Goal: Task Accomplishment & Management: Manage account settings

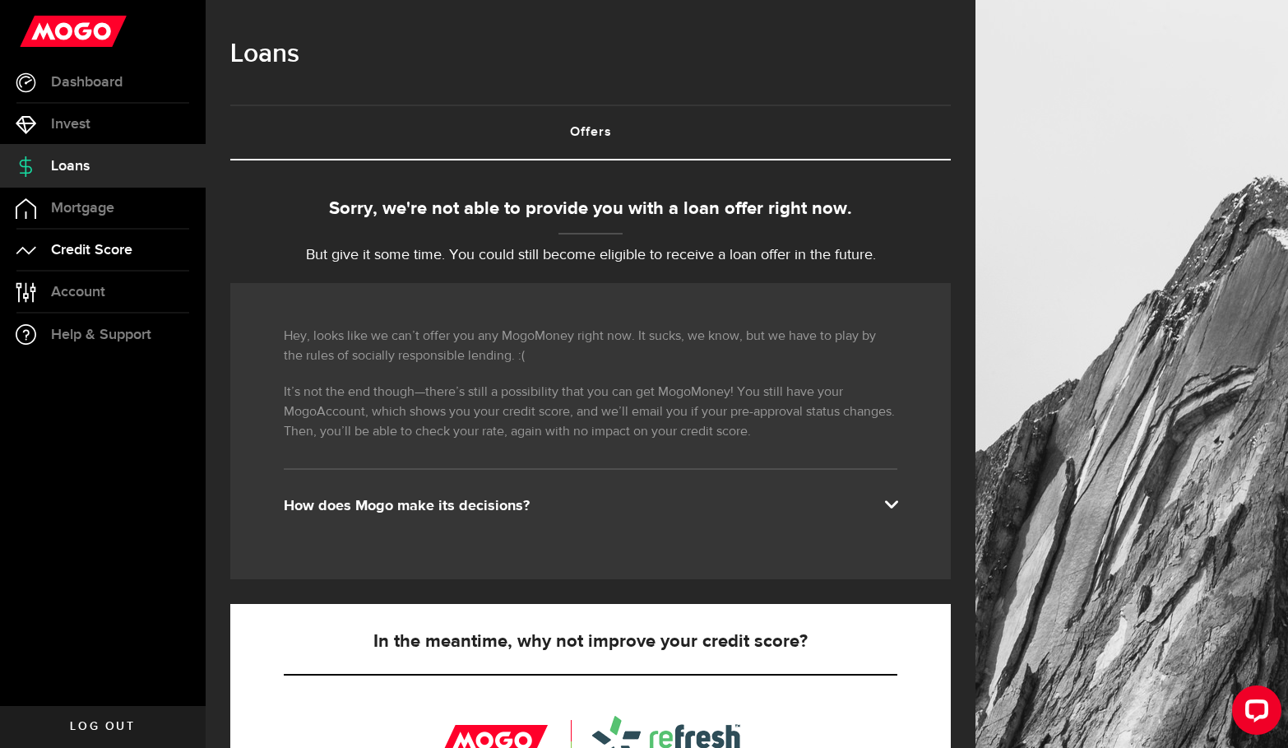
click at [127, 250] on span "Credit Score" at bounding box center [91, 250] width 81 height 15
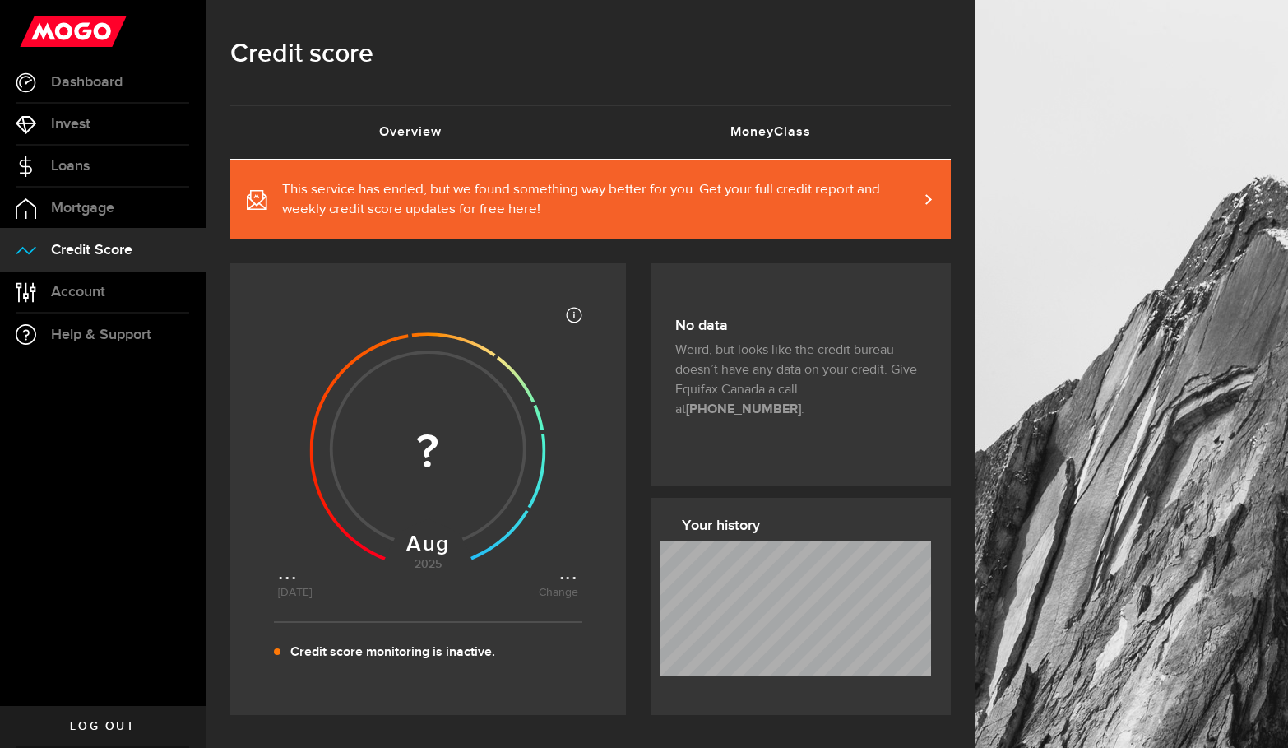
click at [831, 136] on link "MoneyClass (requires attention)" at bounding box center [771, 132] width 360 height 53
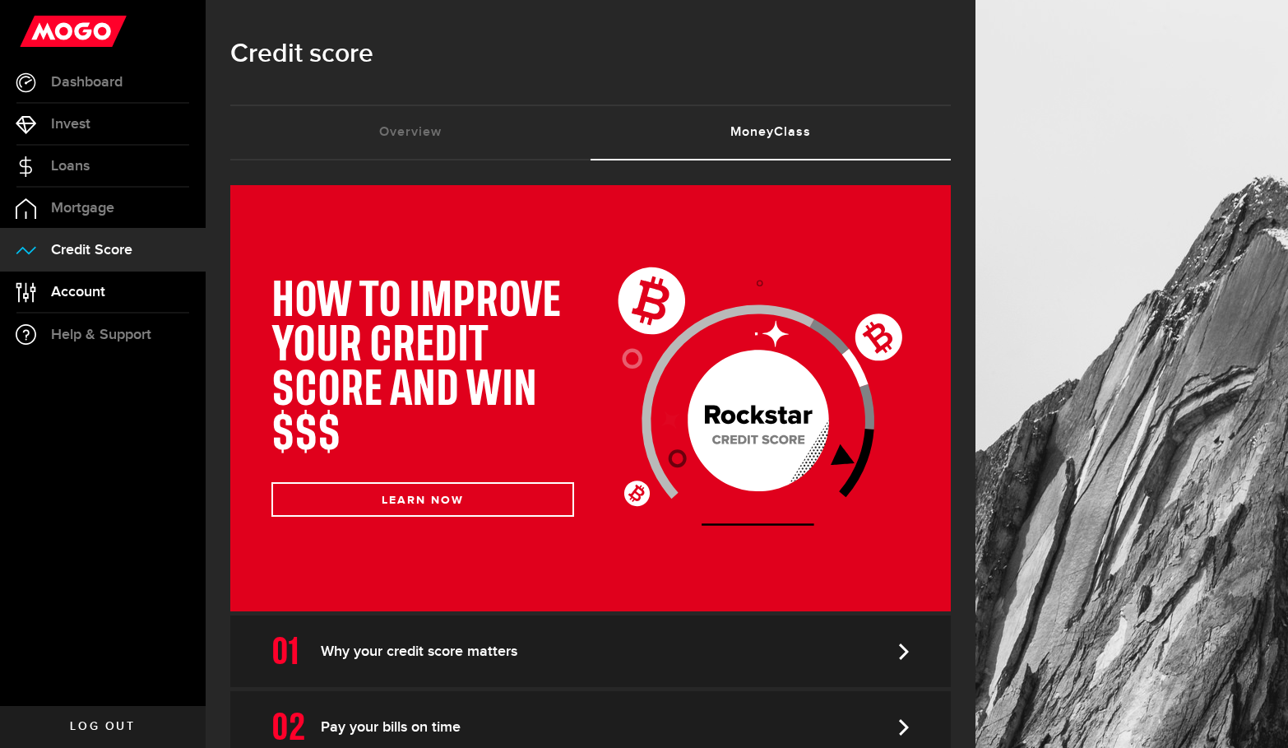
click at [110, 300] on link "Account Compte" at bounding box center [103, 291] width 206 height 41
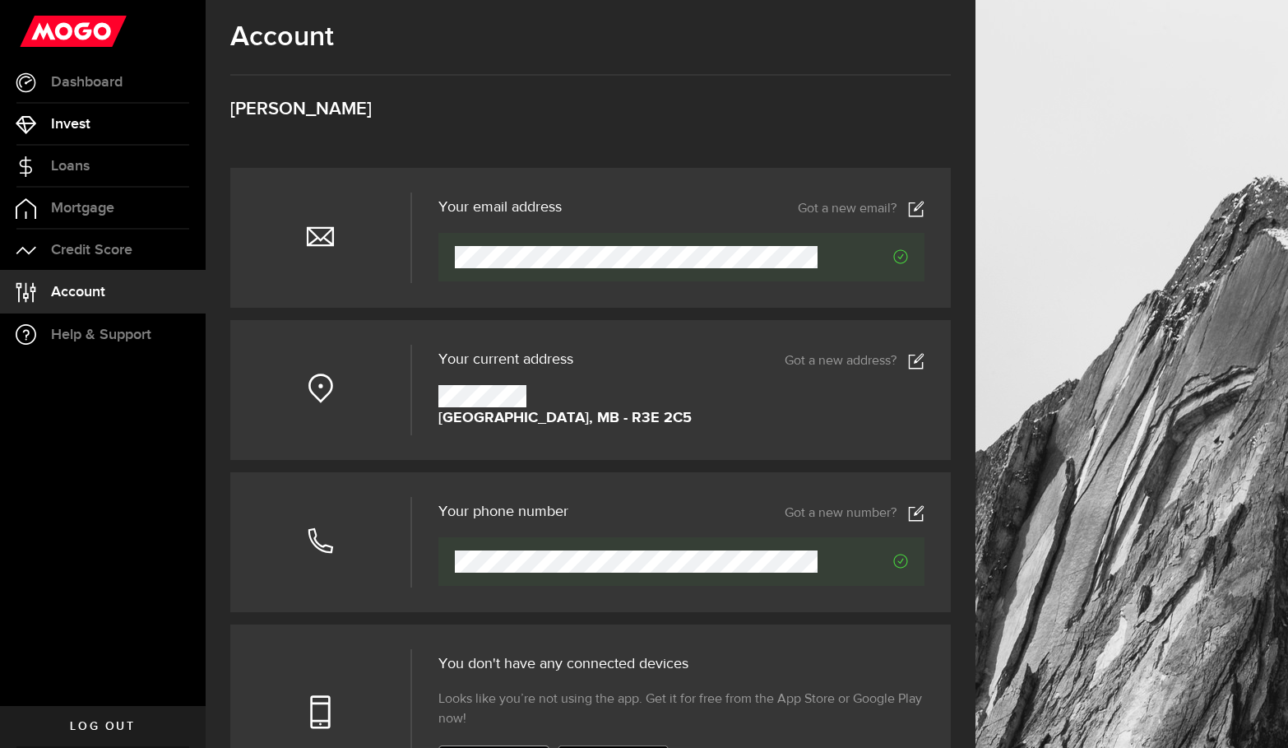
click at [105, 113] on link "Invest" at bounding box center [103, 124] width 206 height 41
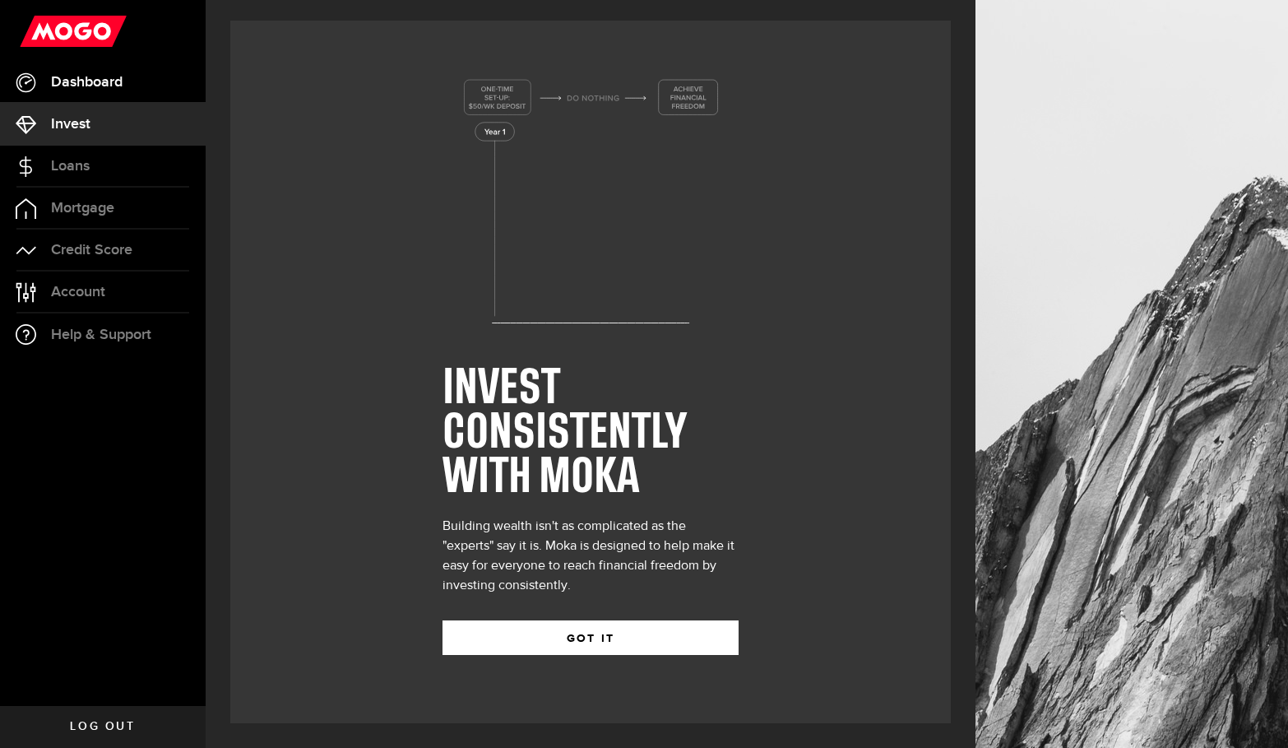
click at [138, 74] on link "Dashboard" at bounding box center [103, 82] width 206 height 41
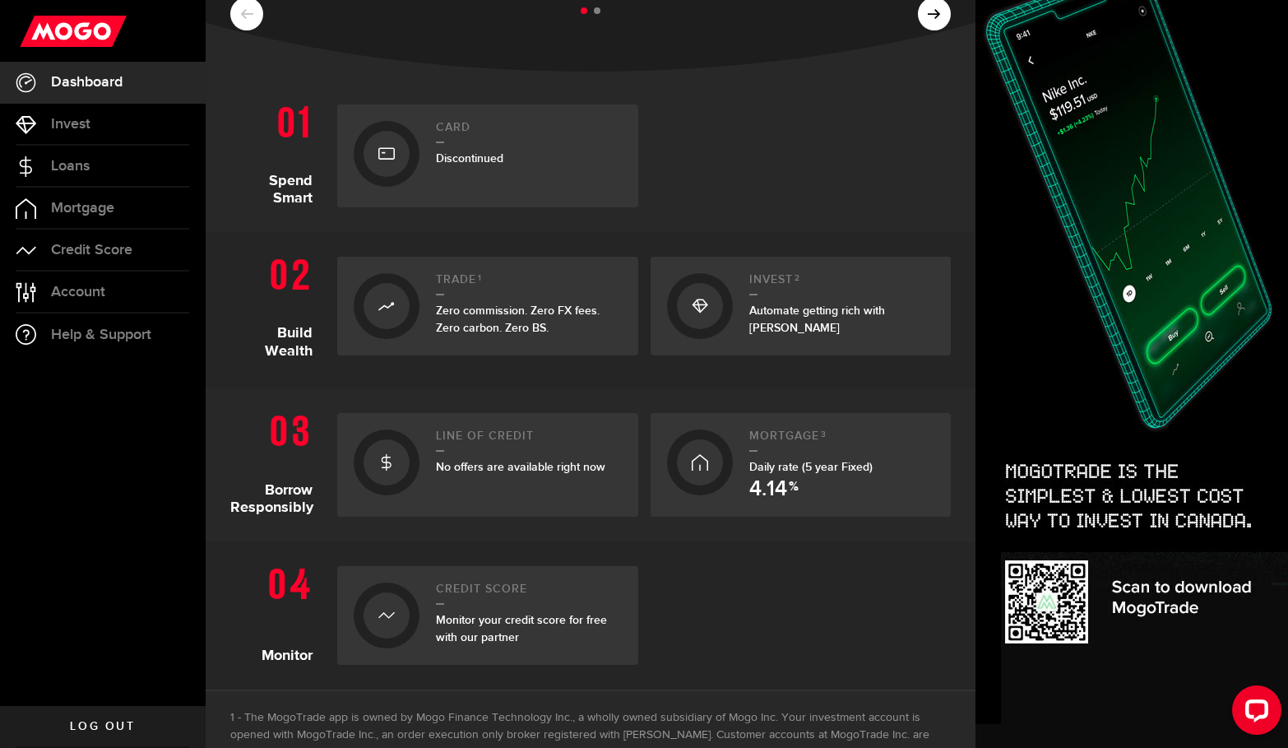
scroll to position [273, 0]
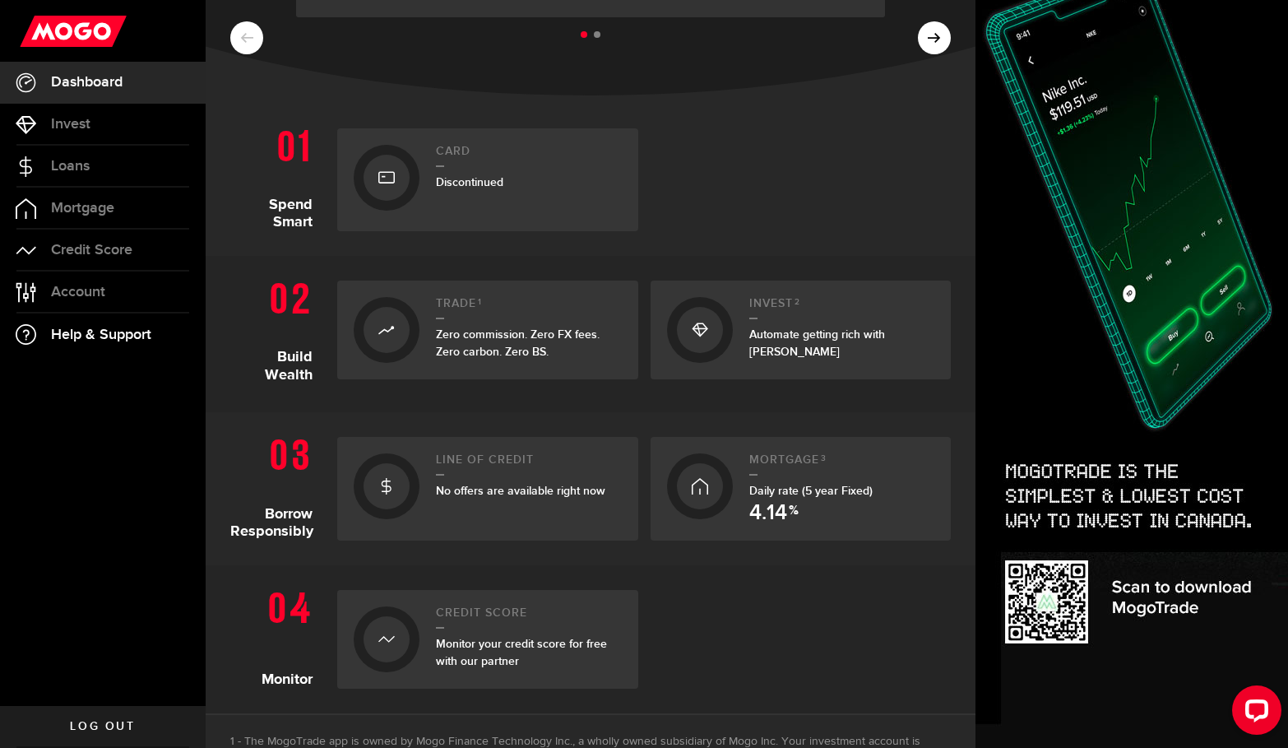
click at [108, 333] on span "Help & Support" at bounding box center [101, 334] width 100 height 15
click at [82, 303] on link "Account Compte" at bounding box center [103, 291] width 206 height 41
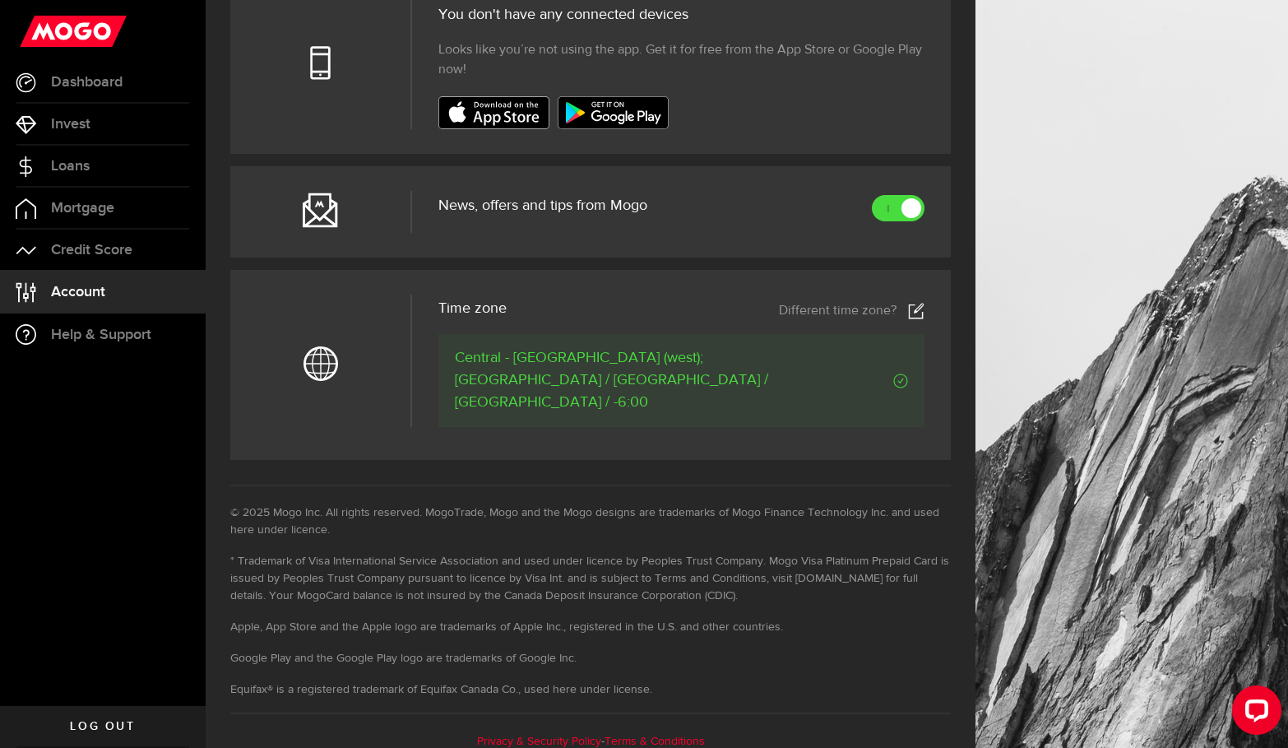
scroll to position [666, 0]
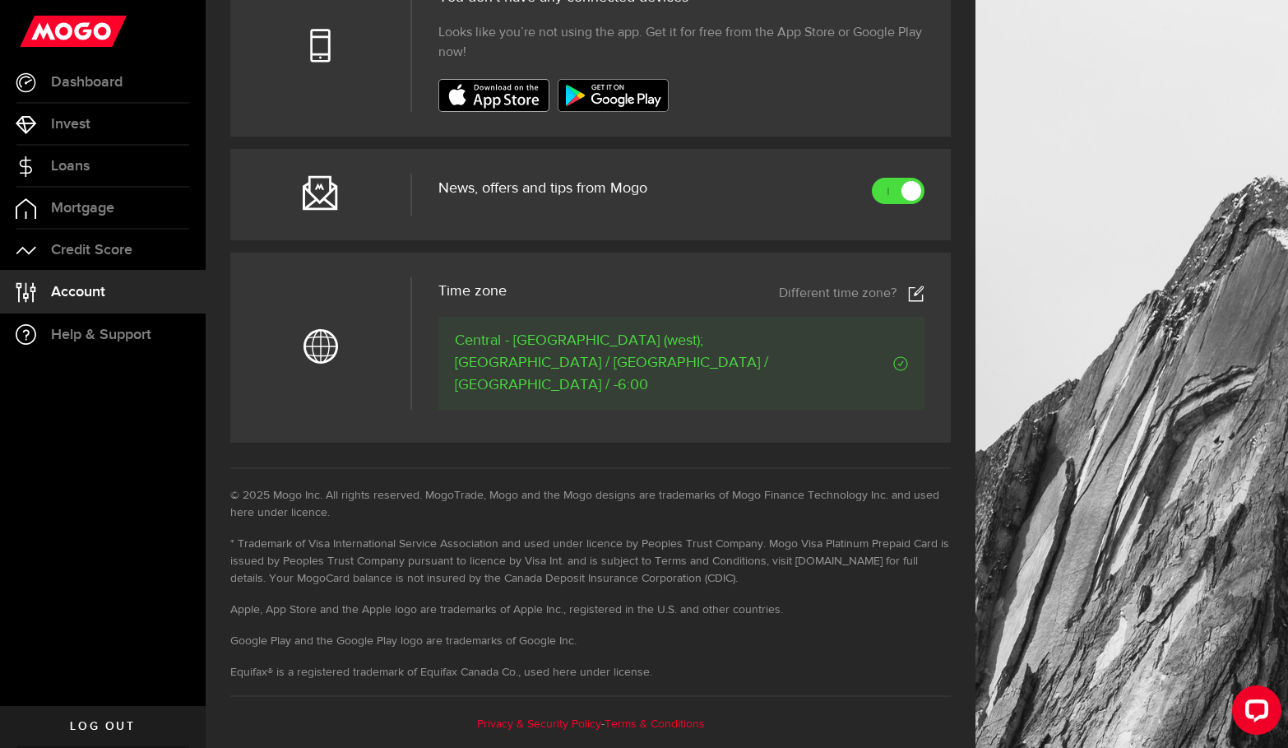
click at [883, 203] on header "News, offers and tips from Mogo" at bounding box center [681, 197] width 486 height 38
click at [897, 183] on link at bounding box center [898, 191] width 53 height 26
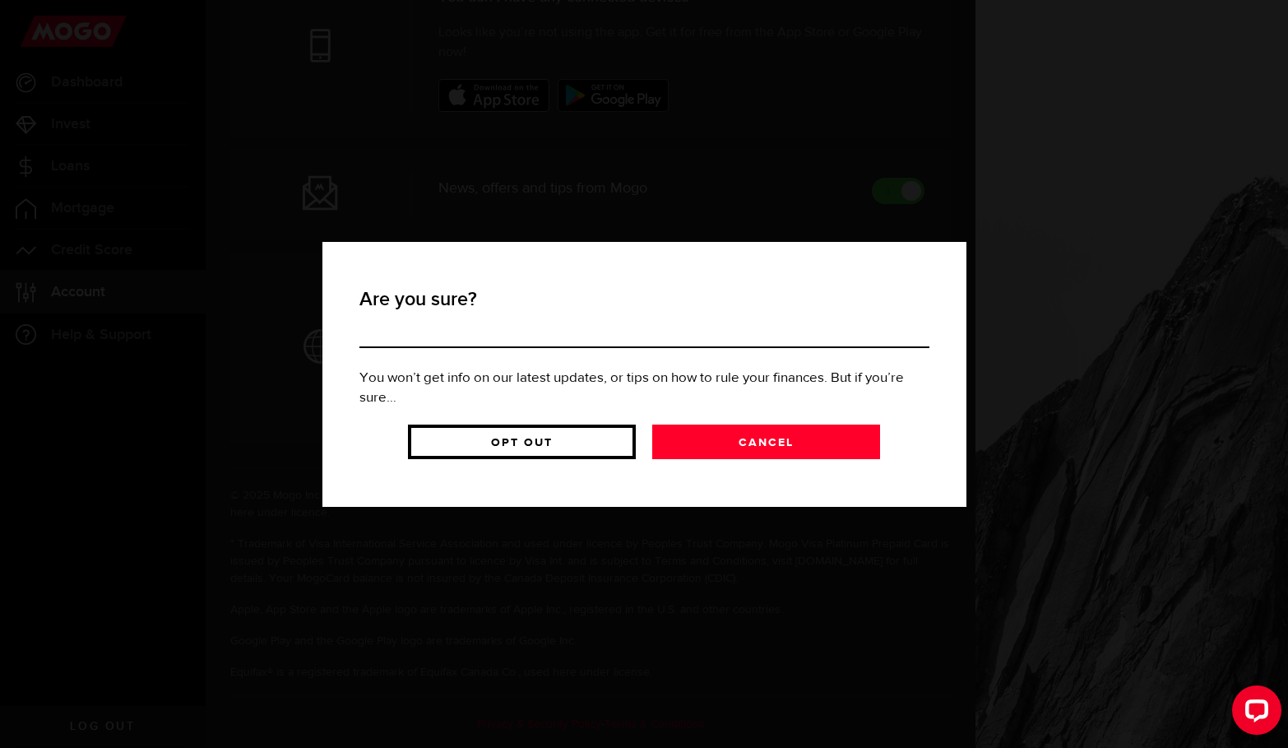
click at [572, 452] on link "Opt Out" at bounding box center [522, 442] width 228 height 35
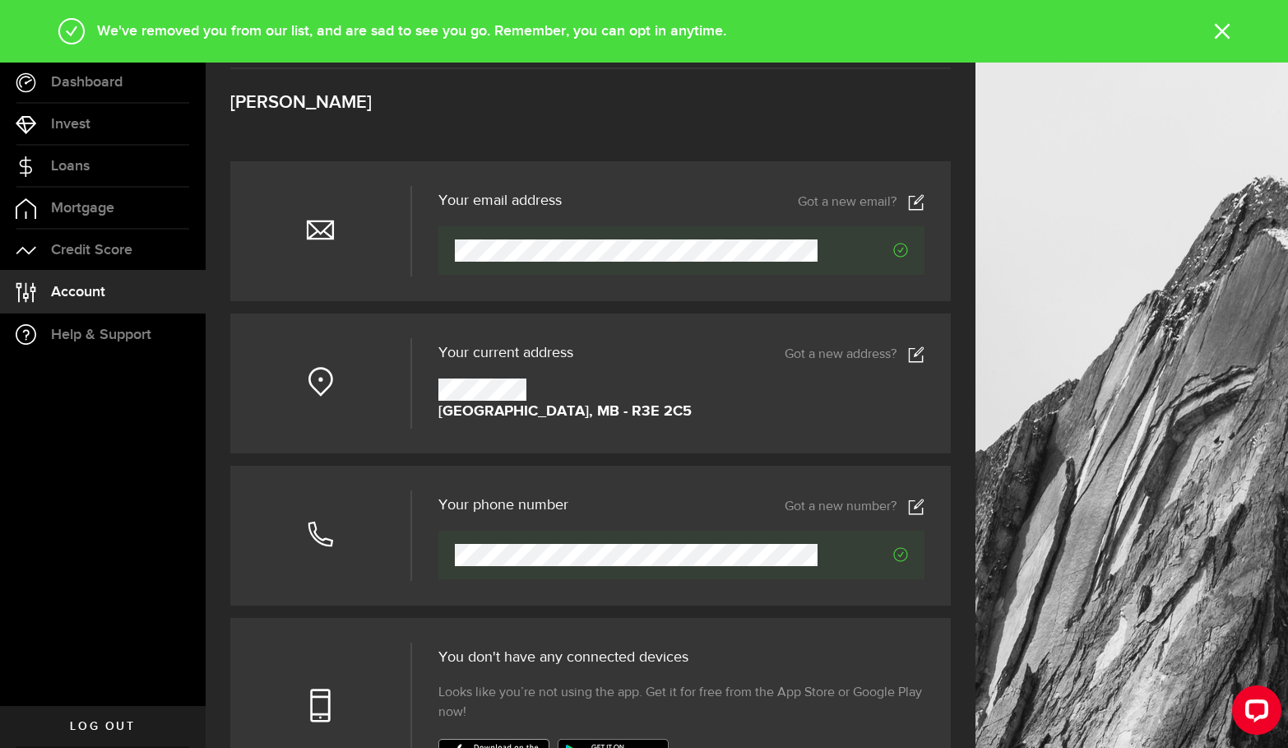
scroll to position [0, 0]
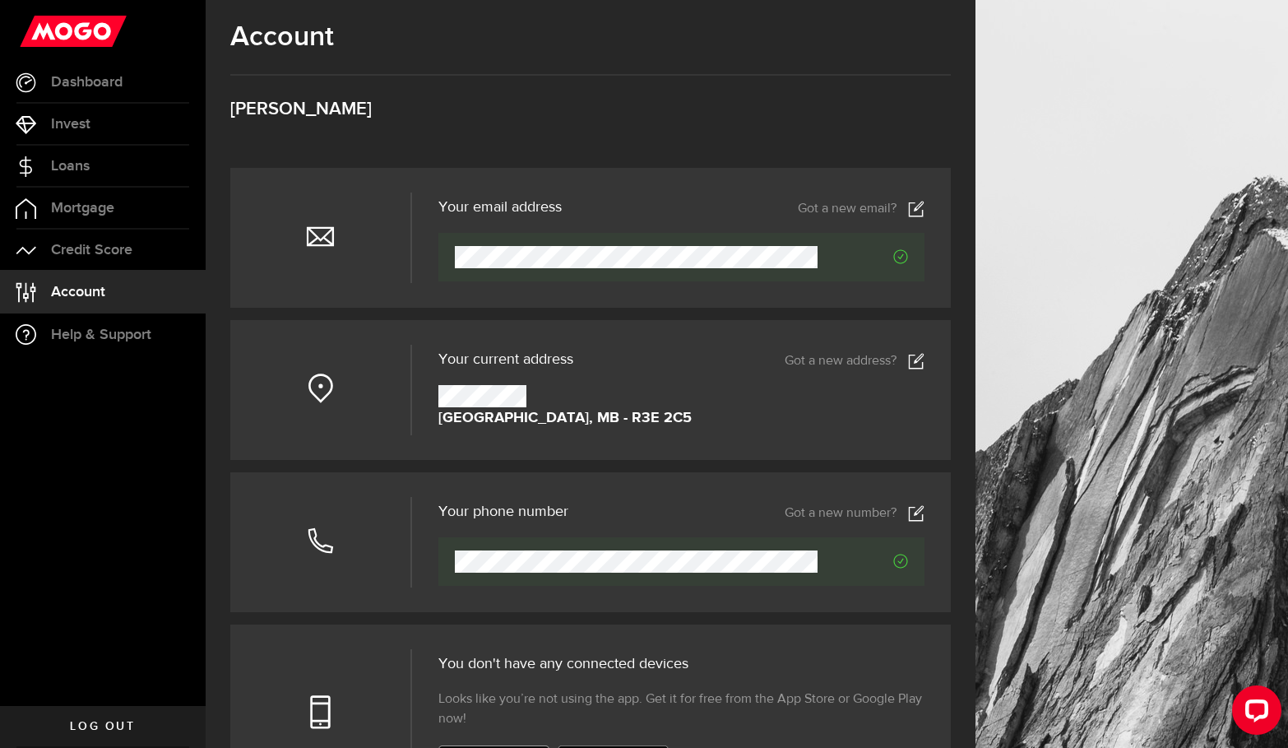
click at [125, 726] on span "Log out" at bounding box center [102, 727] width 65 height 12
